Goal: Check status: Check status

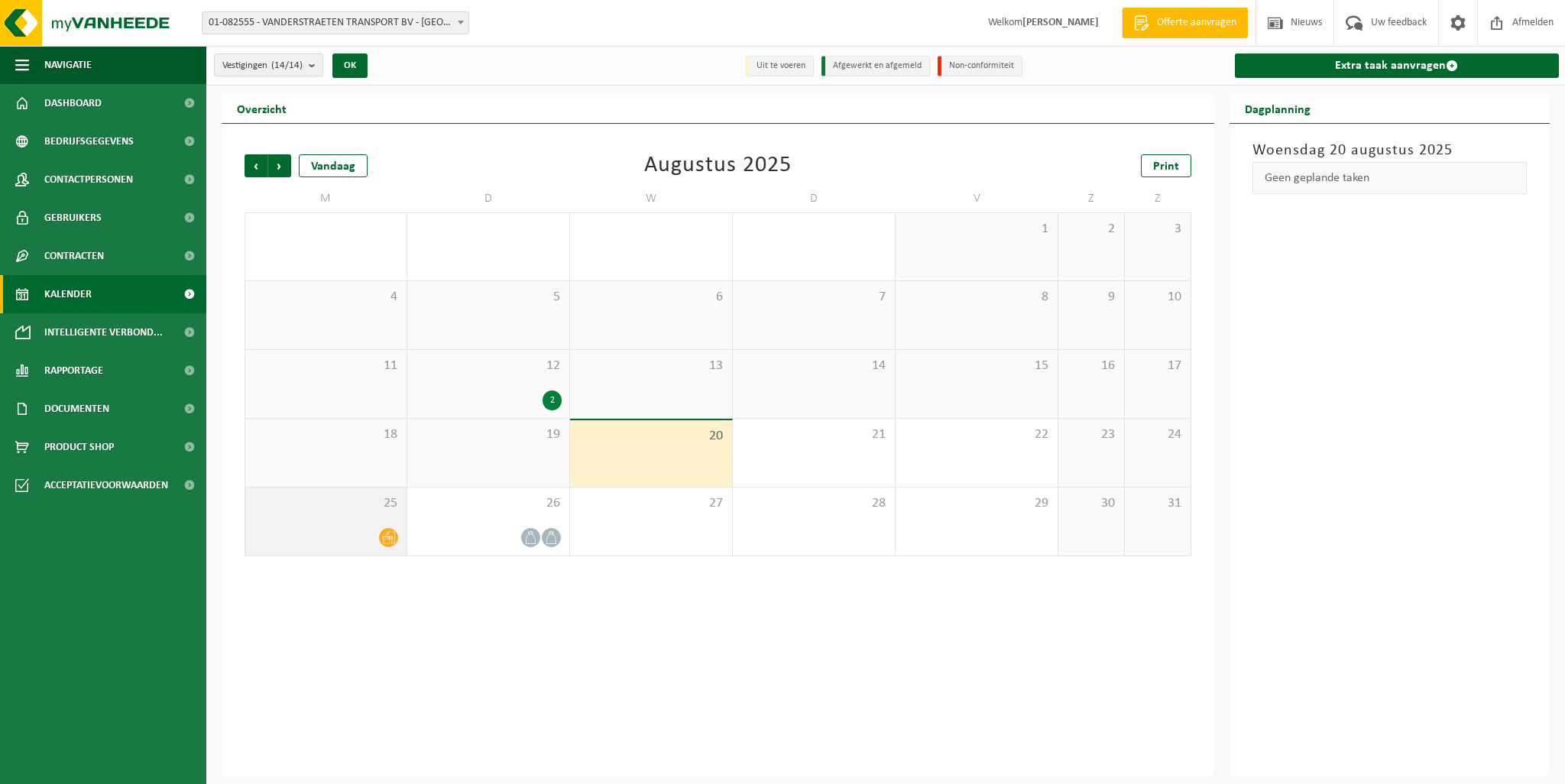
click at [388, 538] on icon at bounding box center [388, 537] width 13 height 12
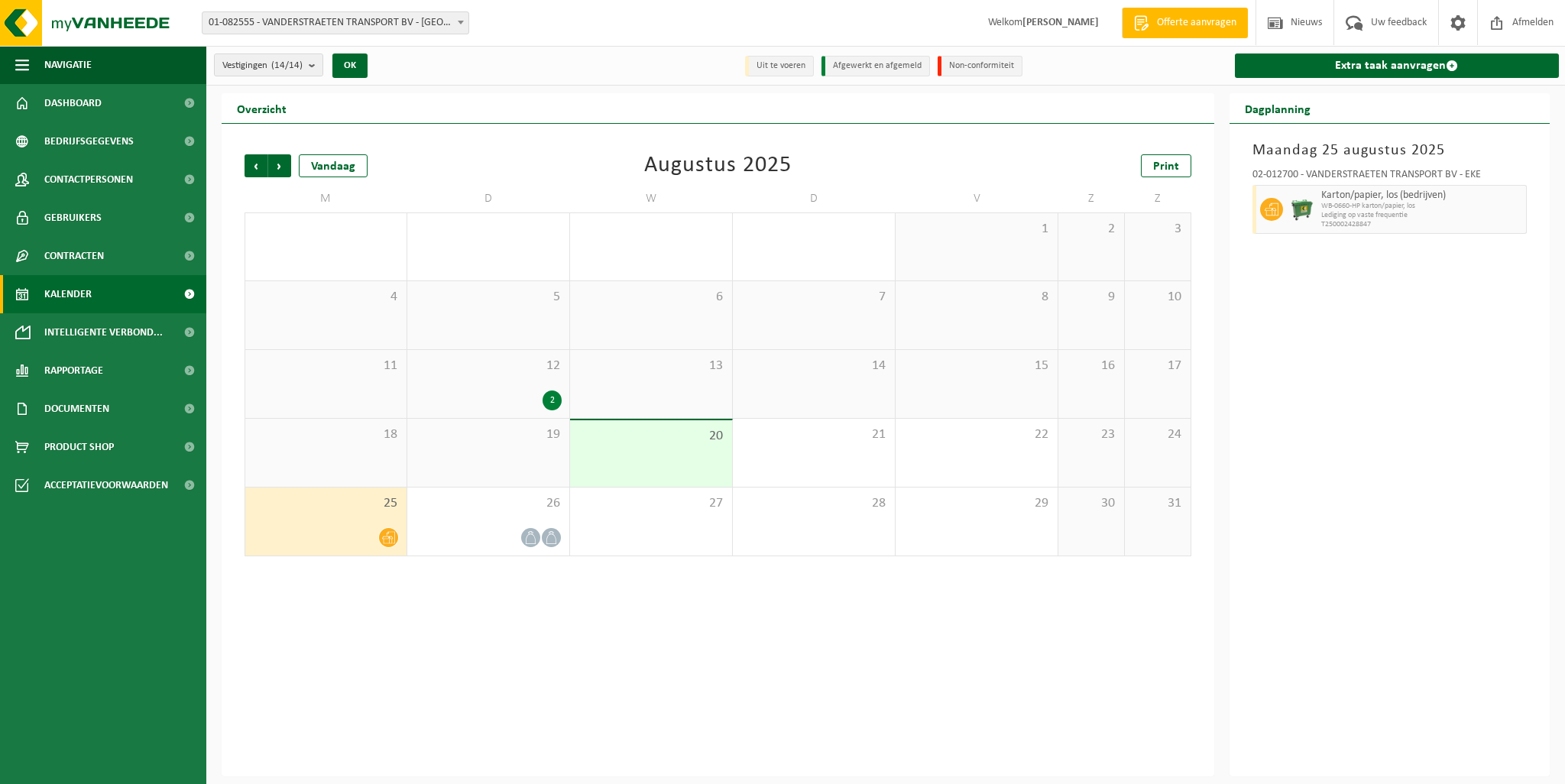
click at [447, 24] on span "01-082555 - VANDERSTRAETEN TRANSPORT BV - [GEOGRAPHIC_DATA]" at bounding box center [336, 22] width 266 height 21
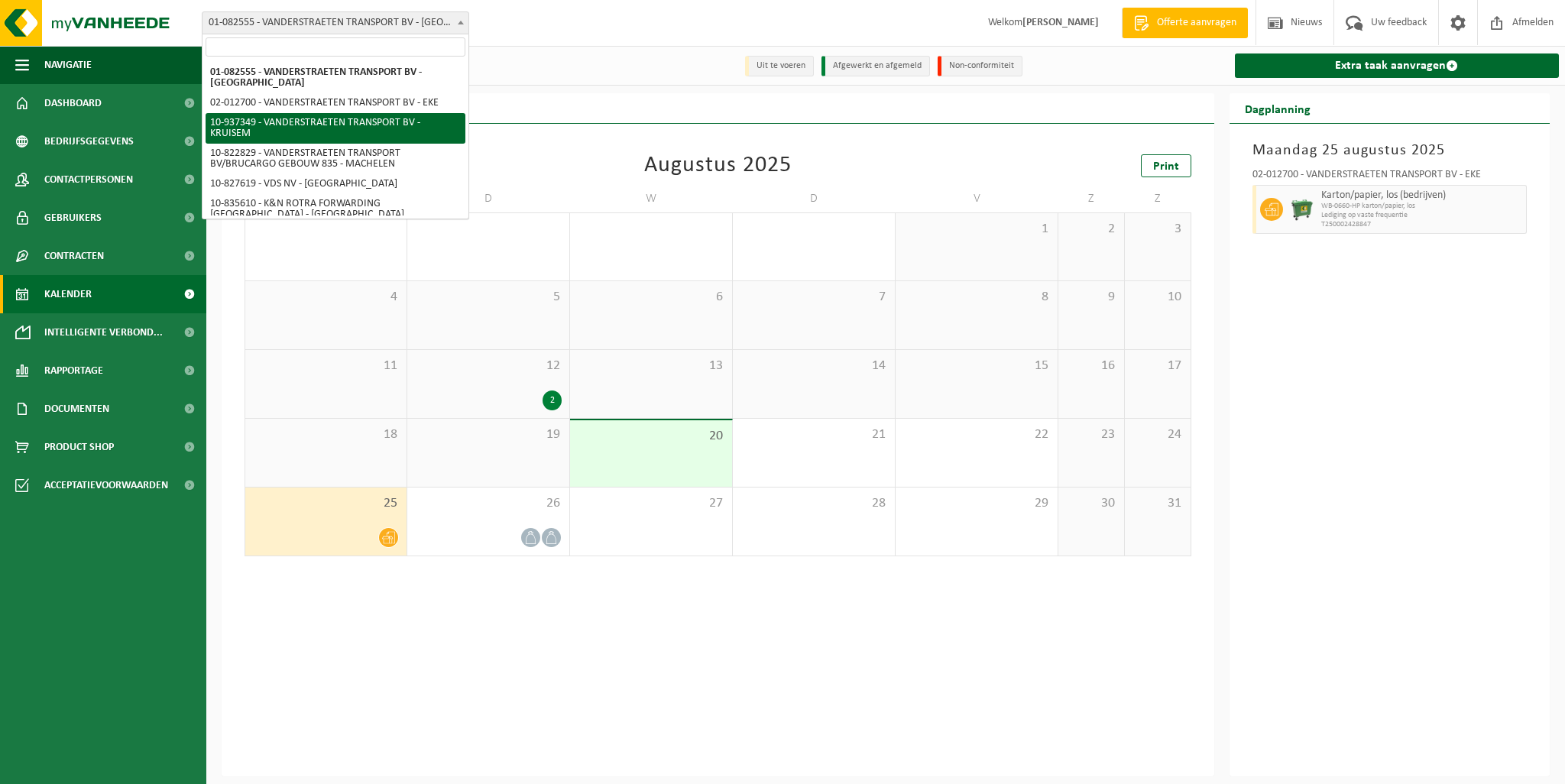
select select "137504"
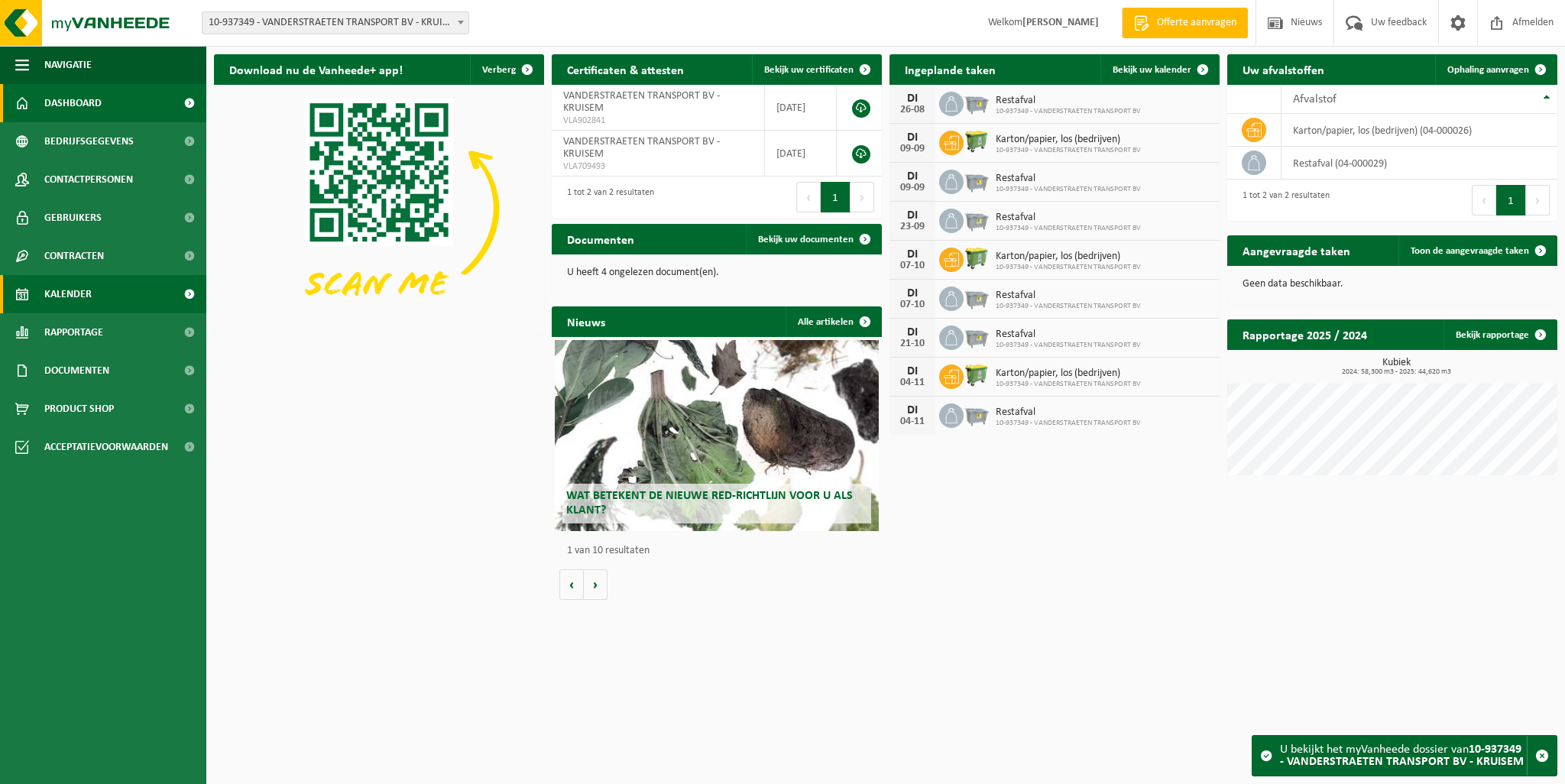
click at [73, 300] on span "Kalender" at bounding box center [68, 294] width 47 height 38
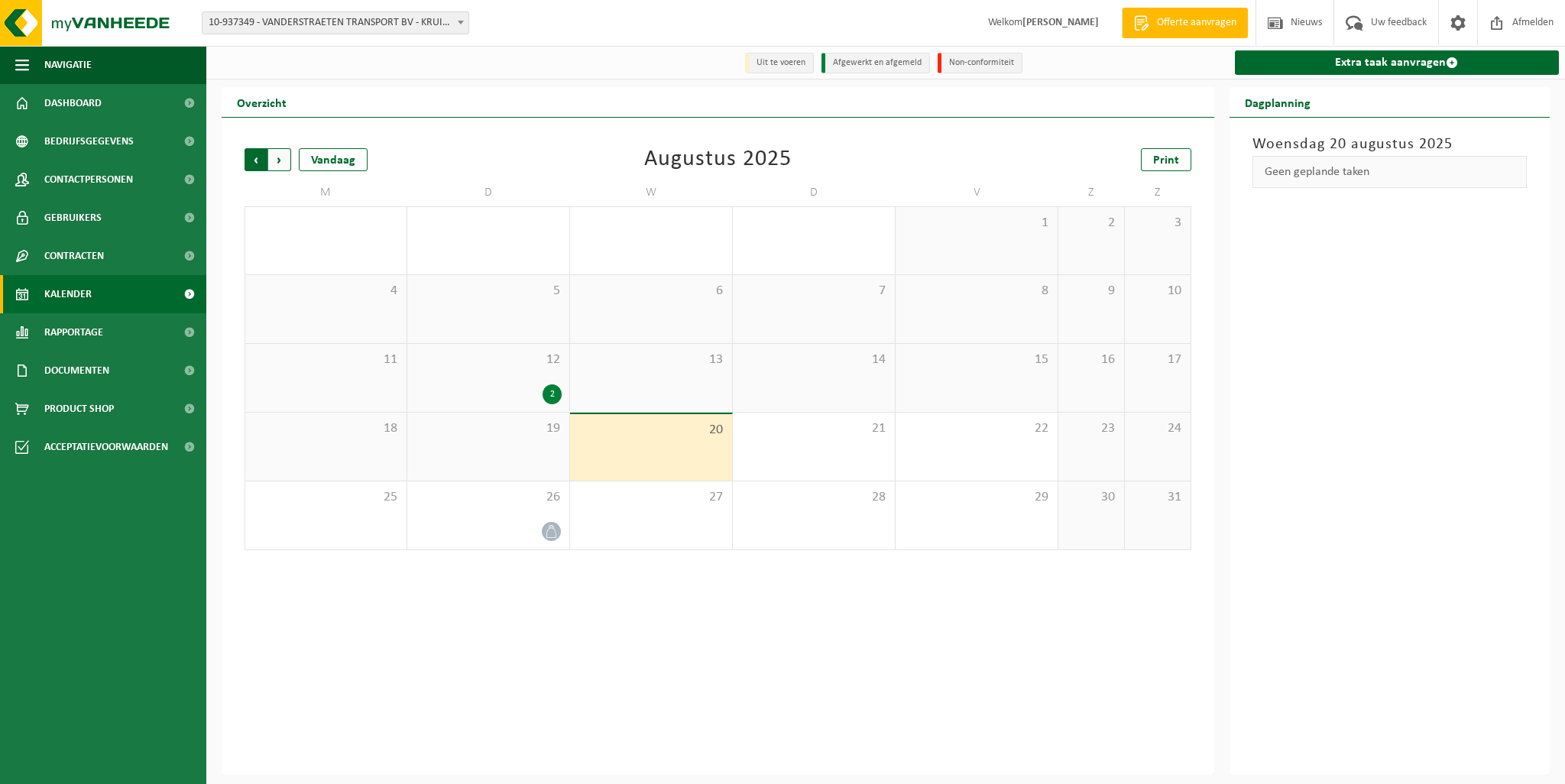
click at [281, 160] on span "Volgende" at bounding box center [279, 159] width 23 height 23
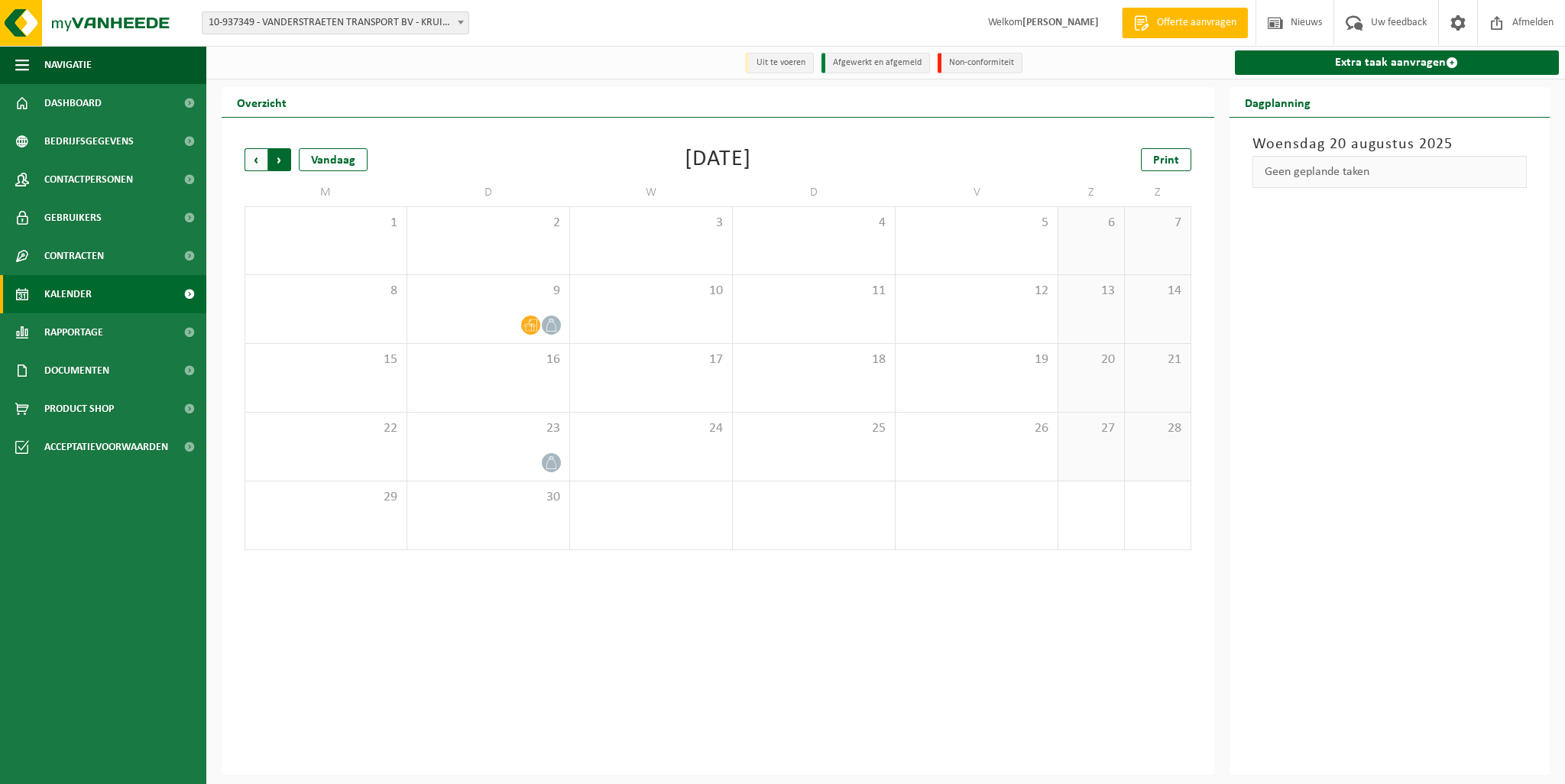
click at [260, 162] on span "Vorige" at bounding box center [255, 159] width 23 height 23
